Goal: Transaction & Acquisition: Purchase product/service

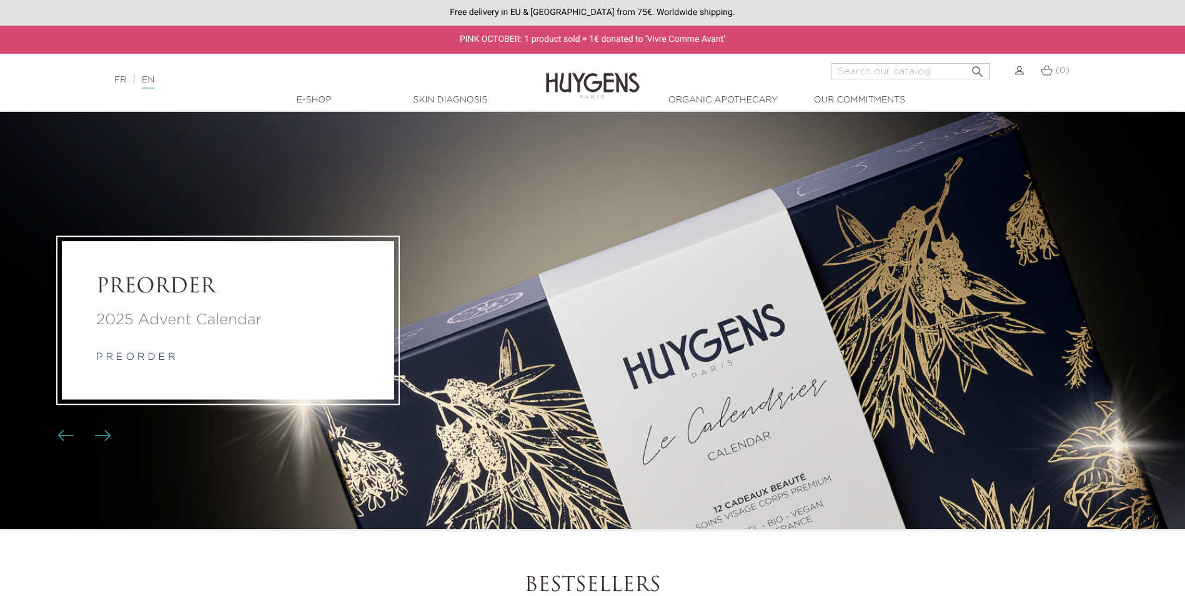
click at [317, 102] on link "  E-Shop" at bounding box center [314, 100] width 125 height 13
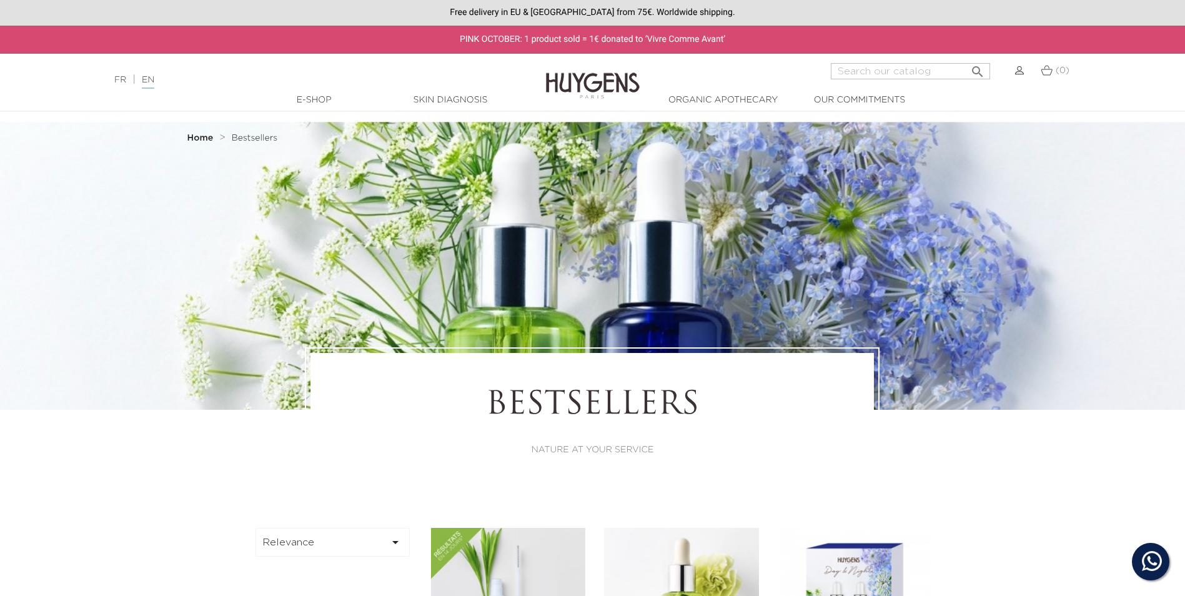
click at [912, 75] on input "Search" at bounding box center [910, 71] width 159 height 16
type input "elixer"
click at [966, 59] on button " Search" at bounding box center [977, 67] width 22 height 17
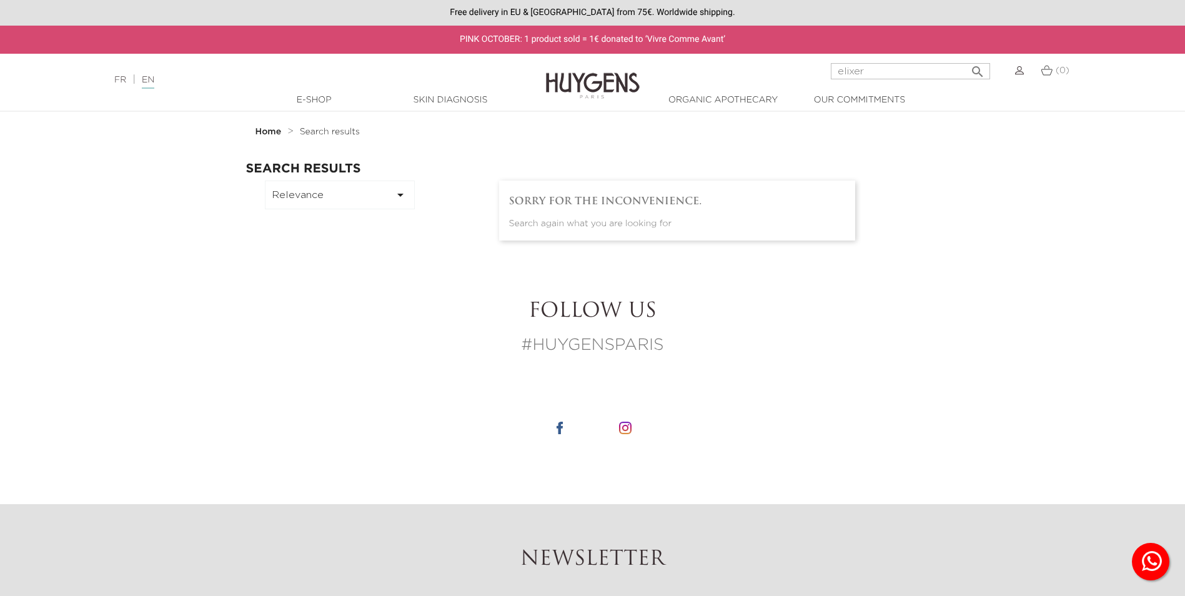
click at [869, 77] on input "elixer" at bounding box center [910, 71] width 159 height 16
drag, startPoint x: 873, startPoint y: 72, endPoint x: 784, endPoint y: 74, distance: 89.3
click at [786, 73] on div "elixer  Search (0)" at bounding box center [888, 78] width 395 height 30
type input "perfecting"
click at [966, 59] on button " Search" at bounding box center [977, 67] width 22 height 17
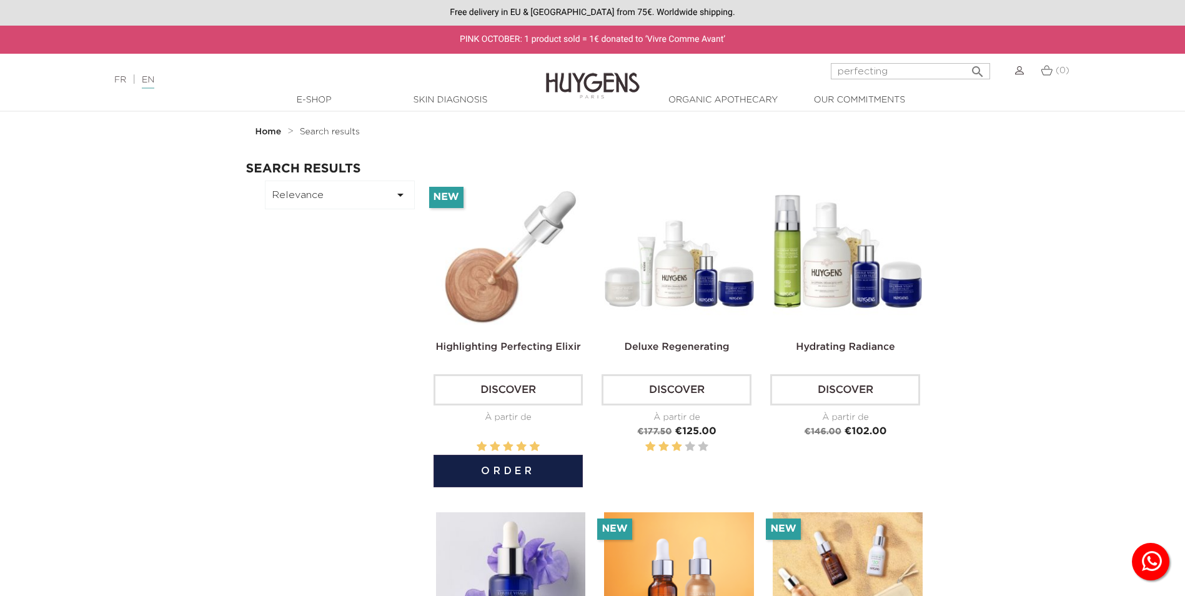
click at [490, 275] on img at bounding box center [511, 255] width 150 height 150
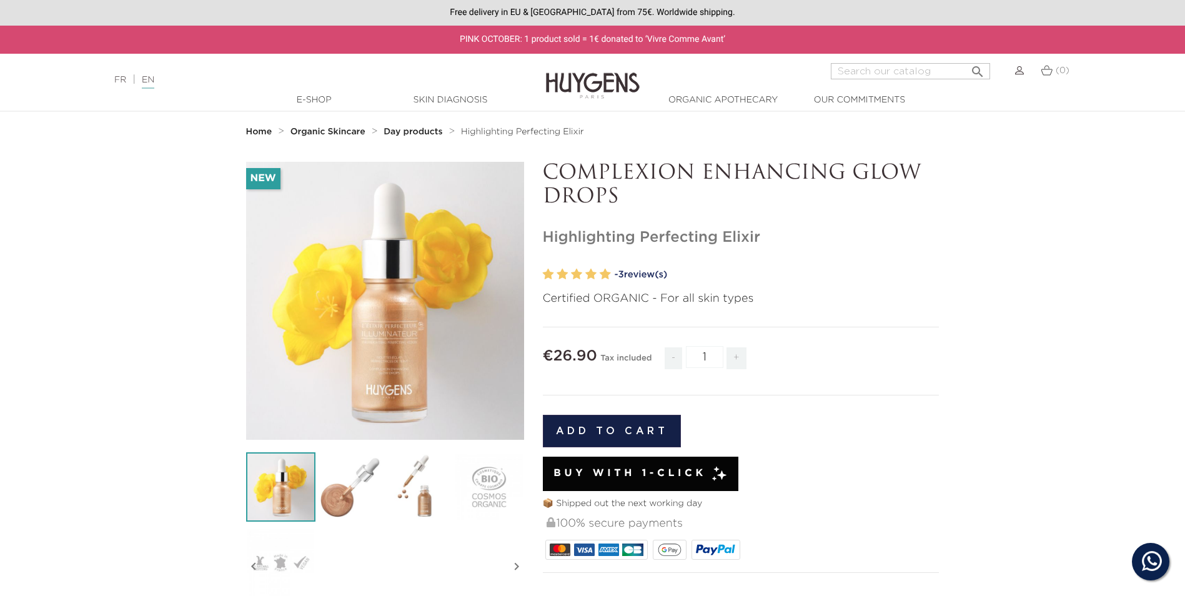
drag, startPoint x: 624, startPoint y: 167, endPoint x: 775, endPoint y: 175, distance: 151.4
click at [775, 175] on p "COMPLEXION ENHANCING GLOW DROPS" at bounding box center [741, 186] width 397 height 48
drag, startPoint x: 775, startPoint y: 175, endPoint x: 759, endPoint y: 215, distance: 43.1
click at [759, 215] on div "COMPLEXION ENHANCING GLOW DROPS Highlighting Perfecting Elixir" at bounding box center [740, 479] width 415 height 635
drag, startPoint x: 765, startPoint y: 233, endPoint x: 523, endPoint y: 231, distance: 241.7
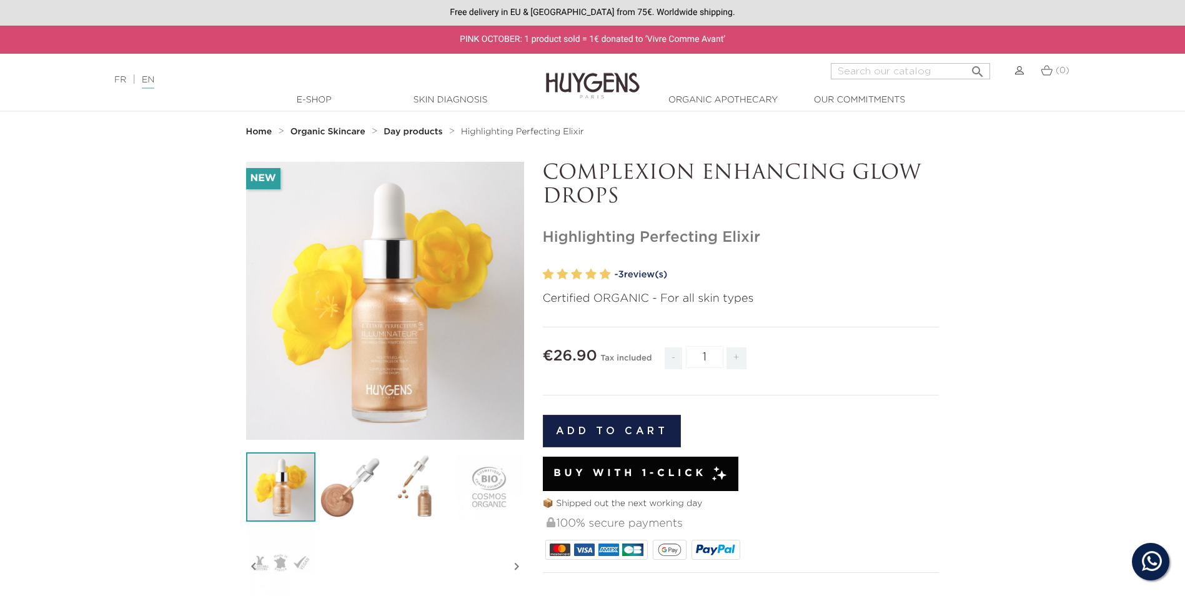
click at [523, 231] on div "New   " at bounding box center [593, 479] width 712 height 635
drag, startPoint x: 523, startPoint y: 231, endPoint x: 654, endPoint y: 261, distance: 133.9
click at [646, 260] on div "COMPLEXION ENHANCING GLOW DROPS Highlighting Perfecting Elixir" at bounding box center [740, 479] width 415 height 635
click at [405, 500] on img at bounding box center [419, 486] width 69 height 69
